Goal: Information Seeking & Learning: Learn about a topic

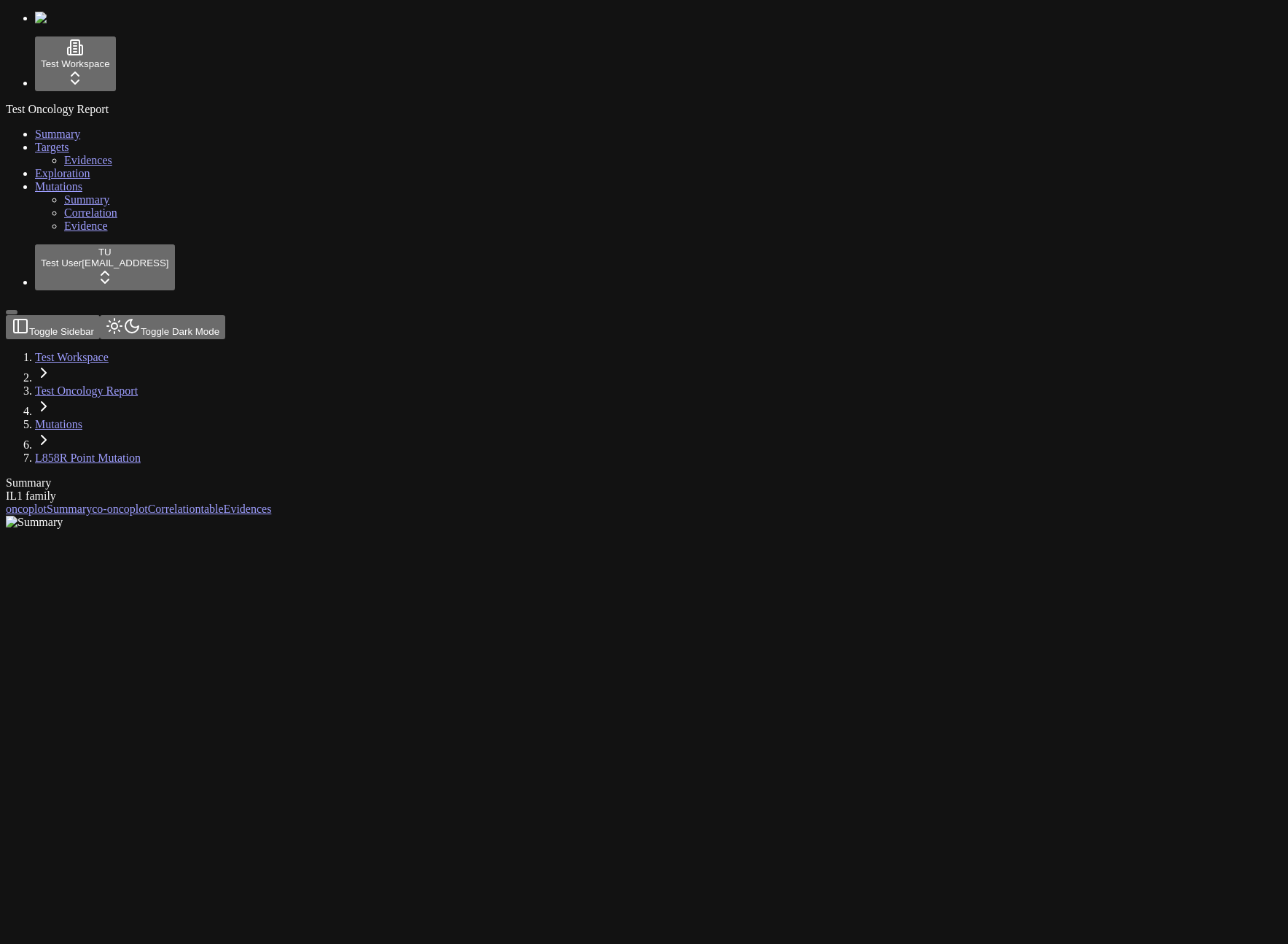
click at [177, 489] on div "IL1 family" at bounding box center [574, 496] width 1137 height 13
copy div "IL1"
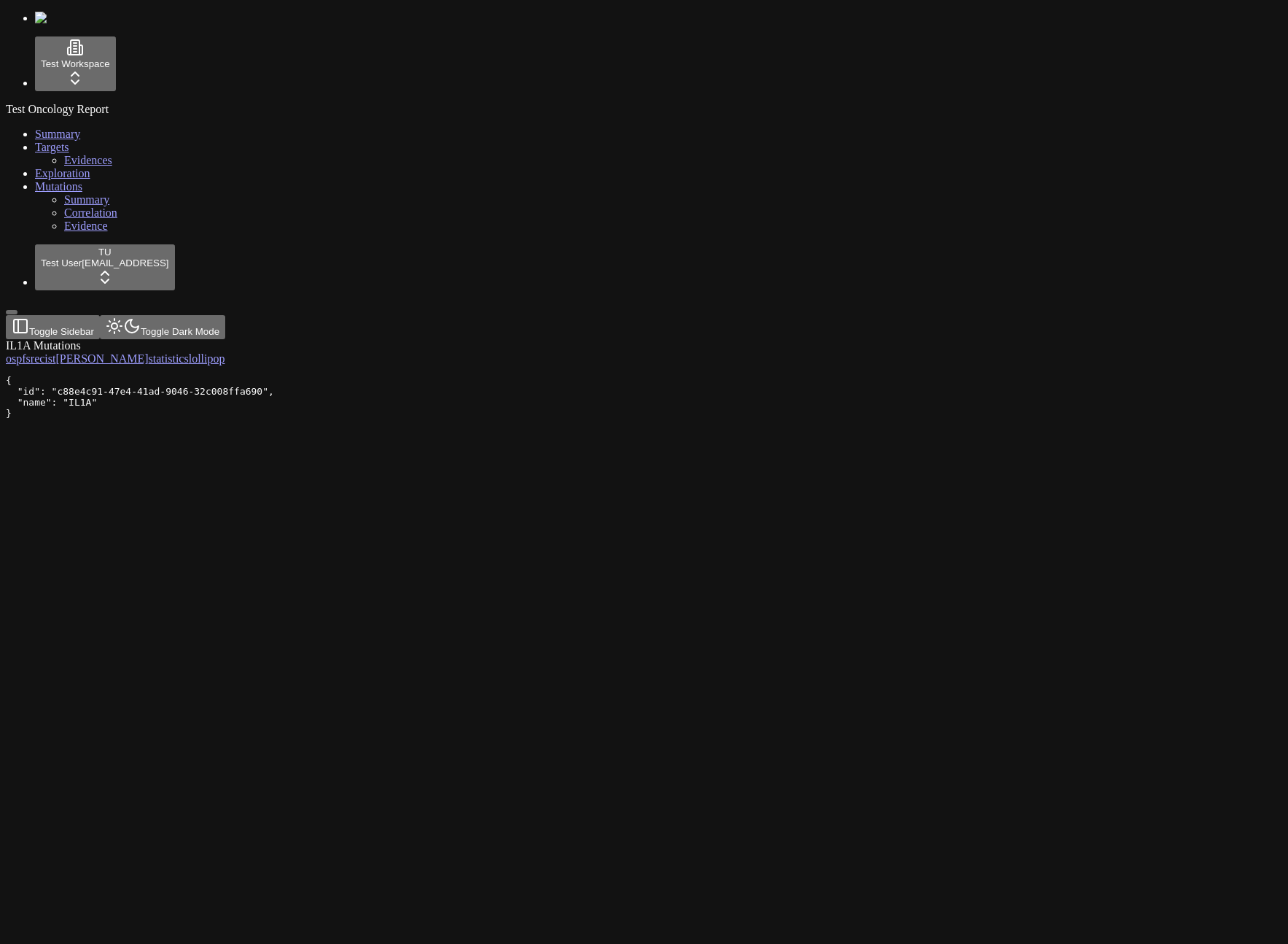
click at [524, 366] on div "IL1A Mutations os pfs recist orr statistics lollipop" at bounding box center [574, 353] width 1137 height 26
click at [568, 339] on div "IL1A Mutations os pfs recist orr statistics lollipop" at bounding box center [574, 353] width 1137 height 26
